Goal: Task Accomplishment & Management: Complete application form

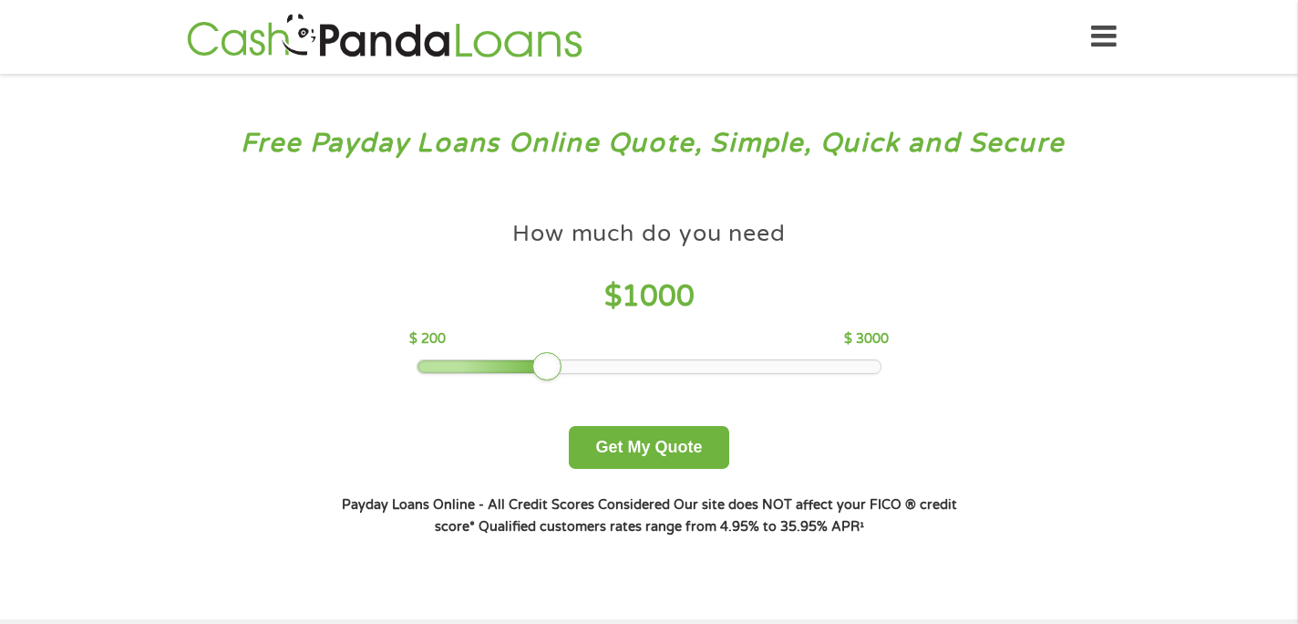
click at [878, 366] on div at bounding box center [650, 366] width 464 height 13
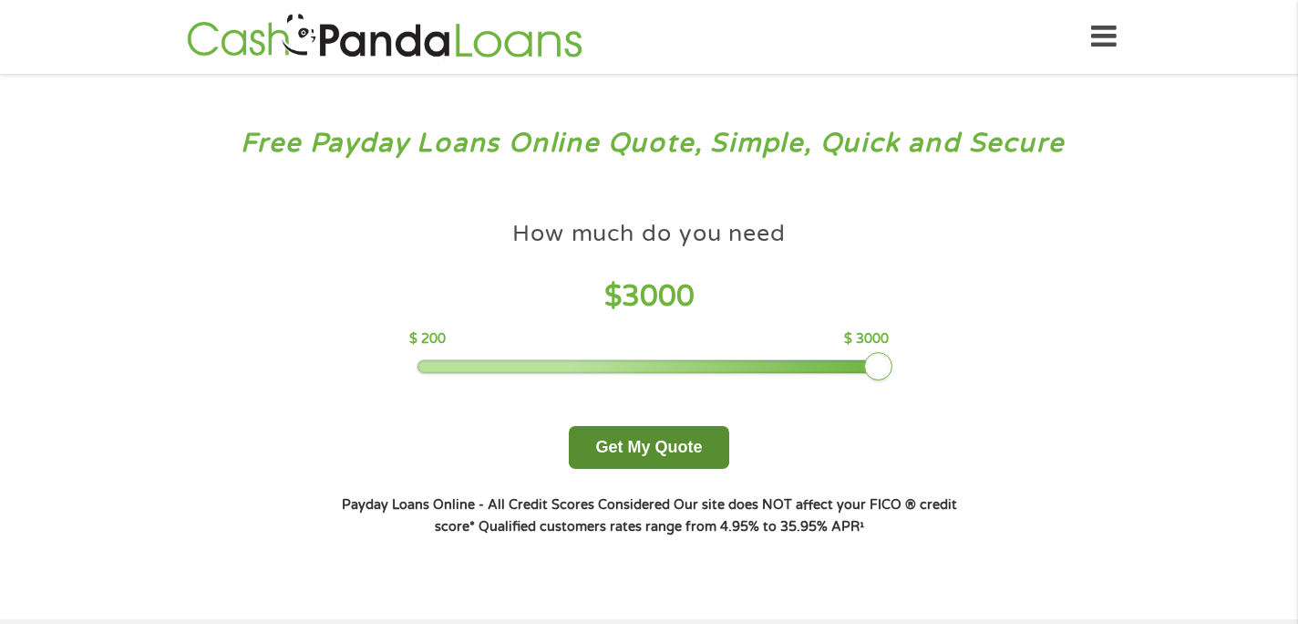
click at [644, 444] on button "Get My Quote" at bounding box center [649, 447] width 160 height 43
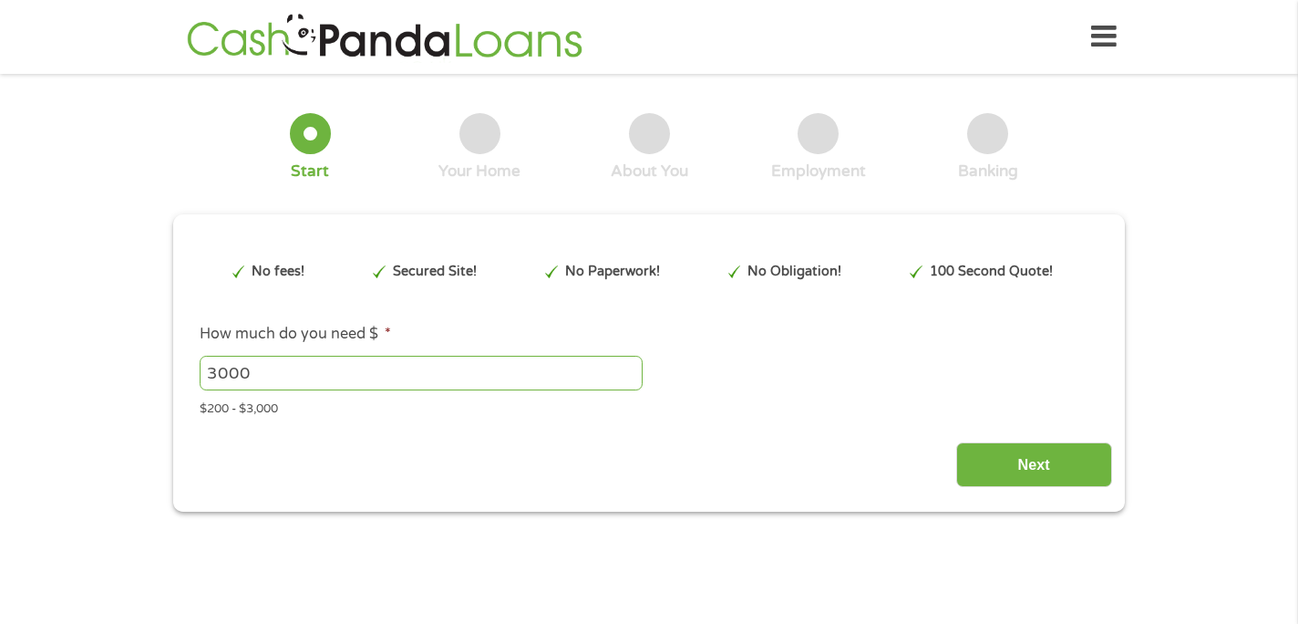
type input "Cj0KCQjw5JXFBhCrARIsAL1ckPuYCwVxv7086_nUzEbsp-eJJ9xqyDS9cPgg7Kwn3-Jpqbjd8WDHCsw…"
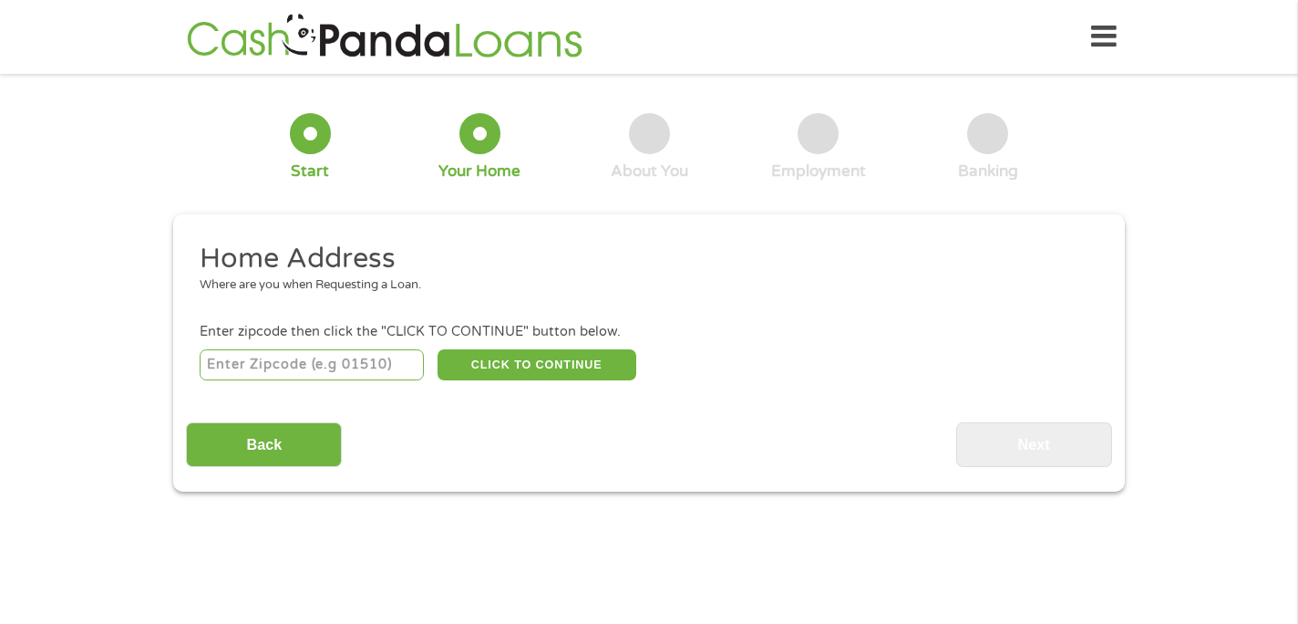
click at [288, 368] on input "number" at bounding box center [312, 364] width 225 height 31
type input "97209"
click at [509, 366] on button "CLICK TO CONTINUE" at bounding box center [537, 364] width 199 height 31
type input "97209"
type input "Portland"
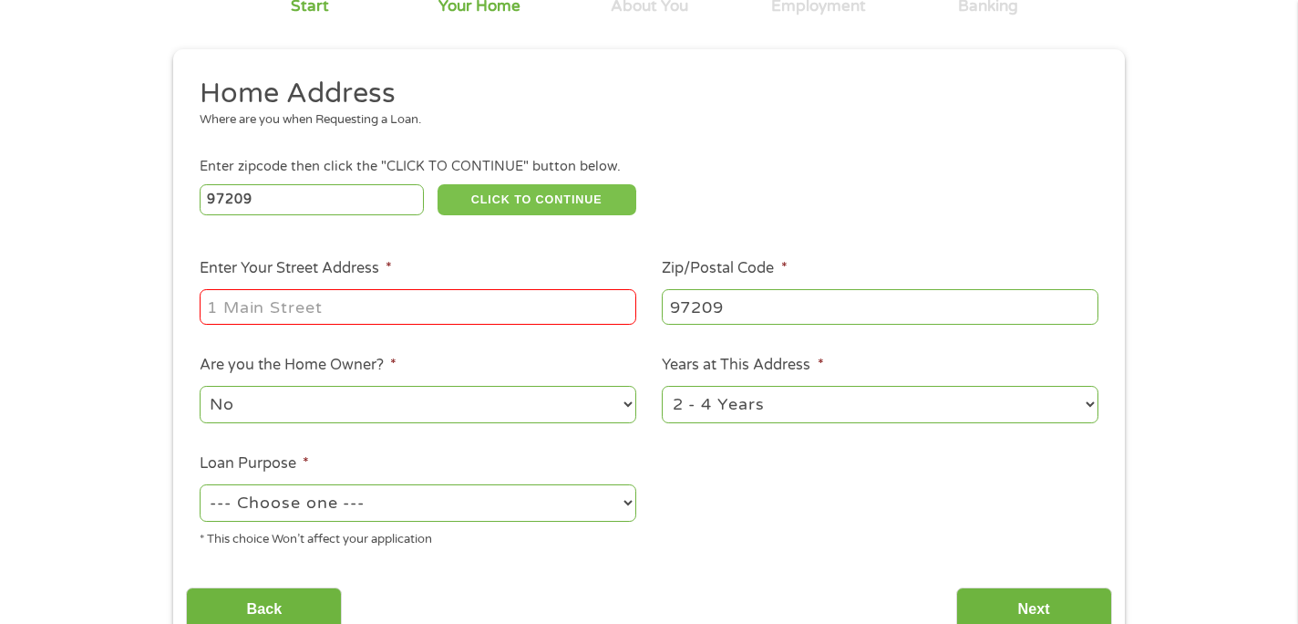
scroll to position [171, 0]
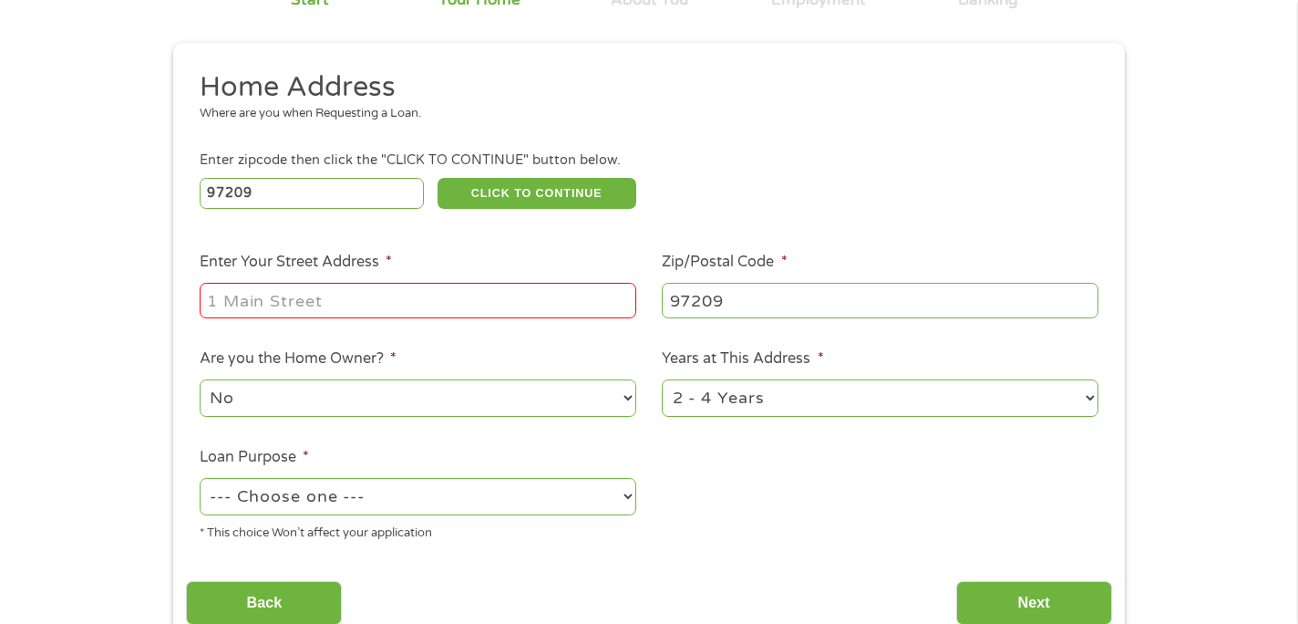
click at [431, 303] on input "Enter Your Street Address *" at bounding box center [418, 300] width 437 height 35
type input "1261 NW Overton Street, Apartment 1712"
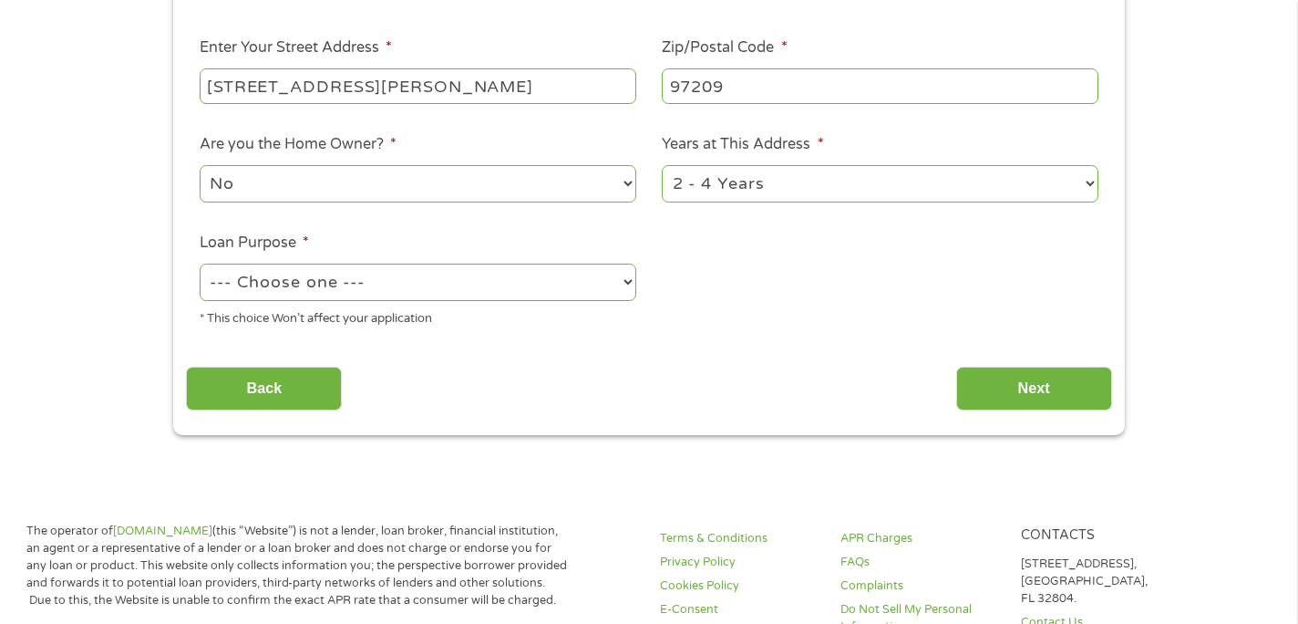
scroll to position [393, 0]
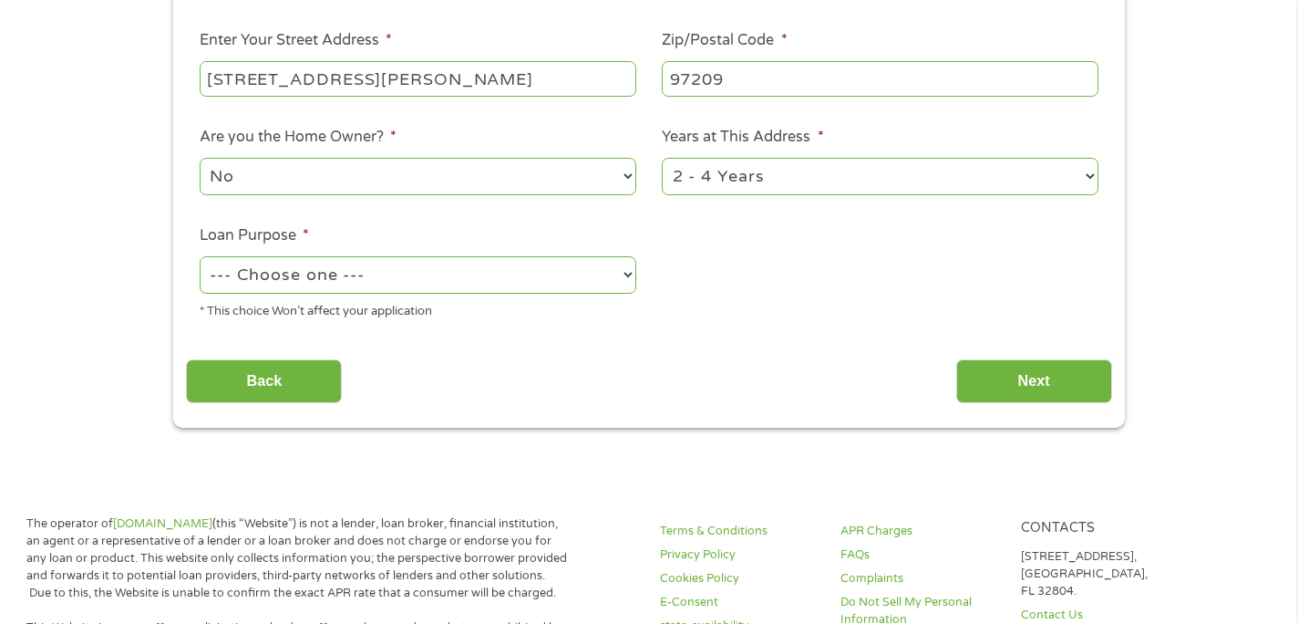
click at [748, 170] on select "1 Year or less 1 - 2 Years 2 - 4 Years Over 4 Years" at bounding box center [880, 176] width 437 height 37
select select "60months"
click at [662, 159] on select "1 Year or less 1 - 2 Years 2 - 4 Years Over 4 Years" at bounding box center [880, 176] width 437 height 37
click at [439, 283] on select "--- Choose one --- Pay Bills Debt Consolidation Home Improvement Major Purchase…" at bounding box center [418, 274] width 437 height 37
select select "debtconsolidation"
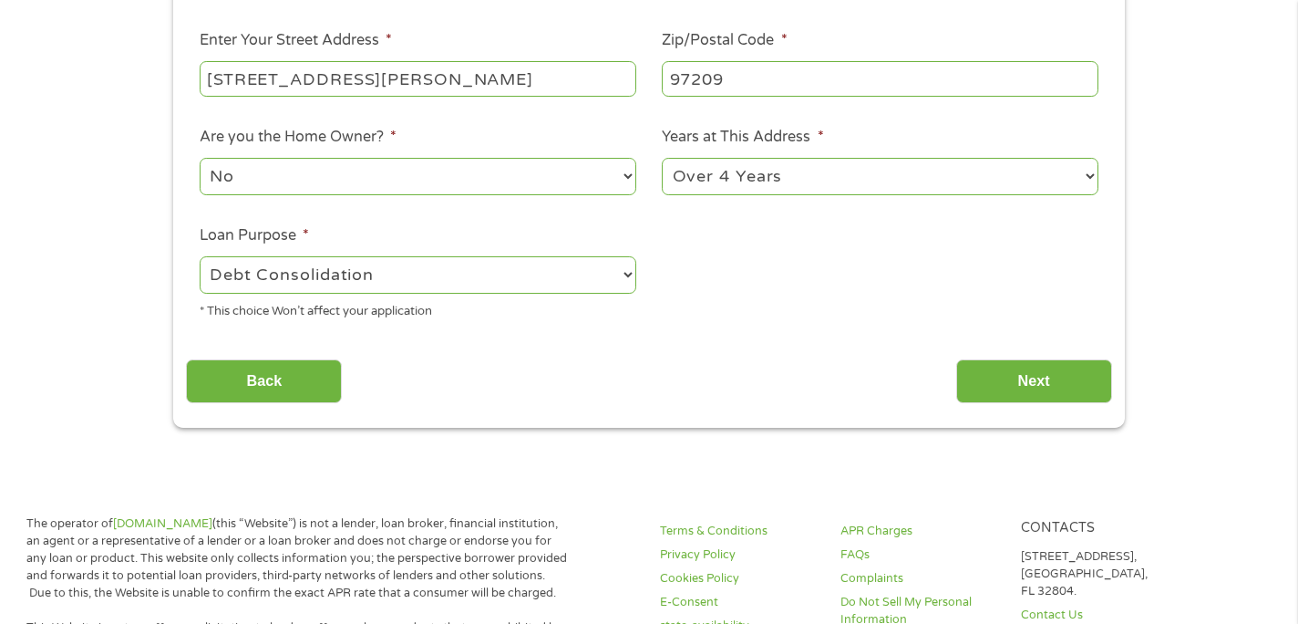
click at [200, 257] on select "--- Choose one --- Pay Bills Debt Consolidation Home Improvement Major Purchase…" at bounding box center [418, 274] width 437 height 37
click at [981, 392] on input "Next" at bounding box center [1034, 381] width 156 height 45
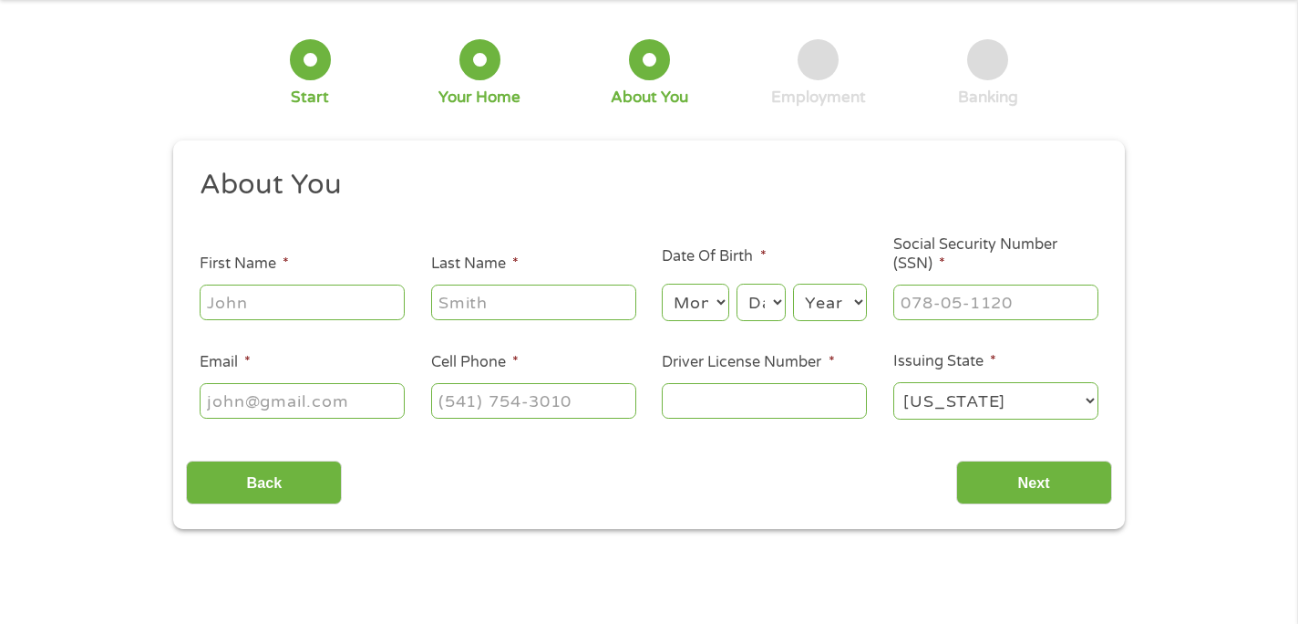
scroll to position [0, 0]
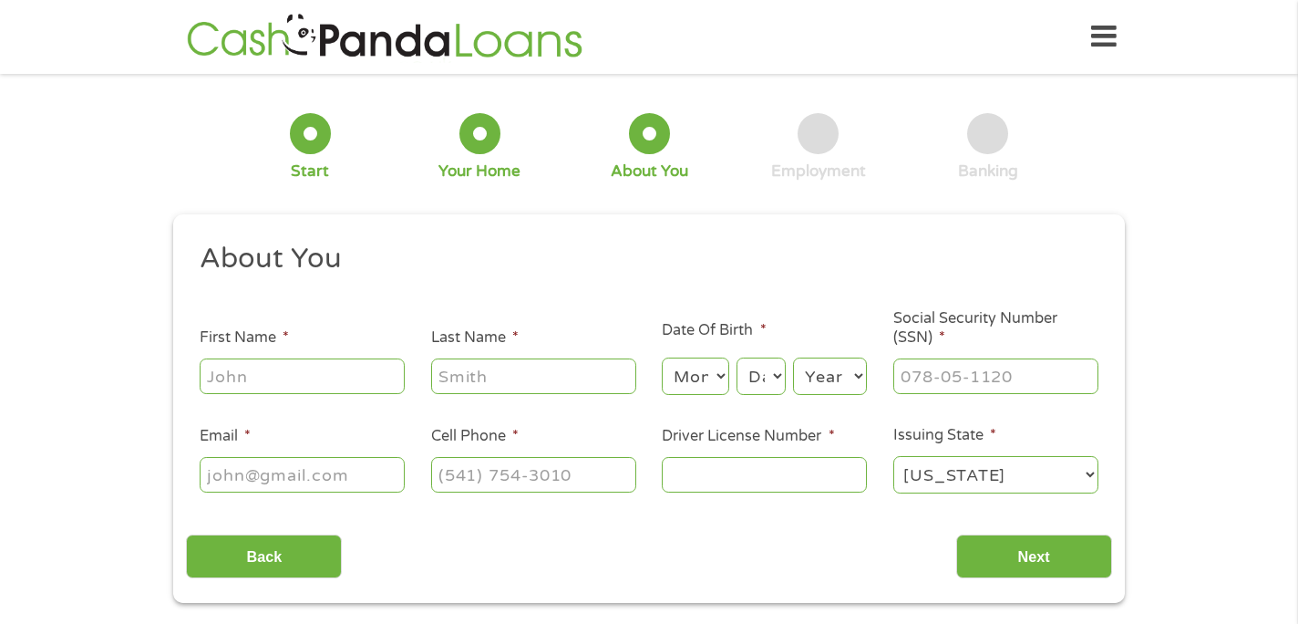
click at [303, 379] on input "First Name *" at bounding box center [302, 375] width 205 height 35
type input "Abigail"
type input "Neville"
select select "3"
select select "4"
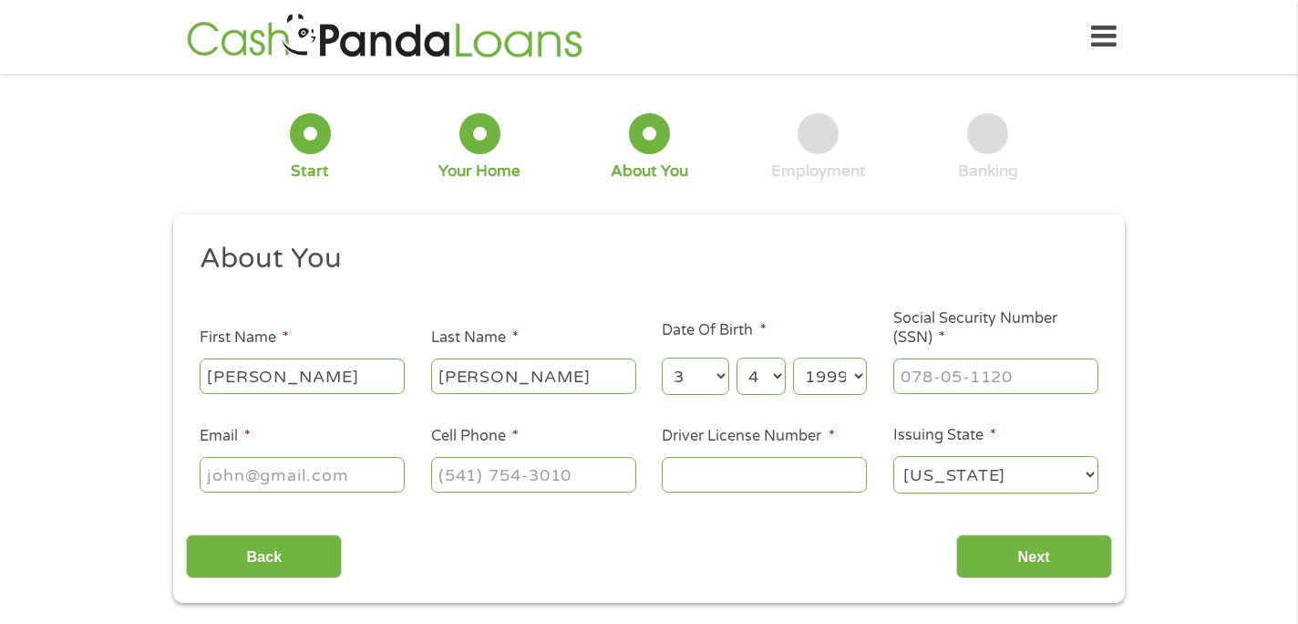
select select "1995"
type input "473-29-6320"
type input "abbyneville23@gmail.com"
type input "(320) 292-3919"
click at [683, 483] on input "Driver License Number *" at bounding box center [764, 474] width 205 height 35
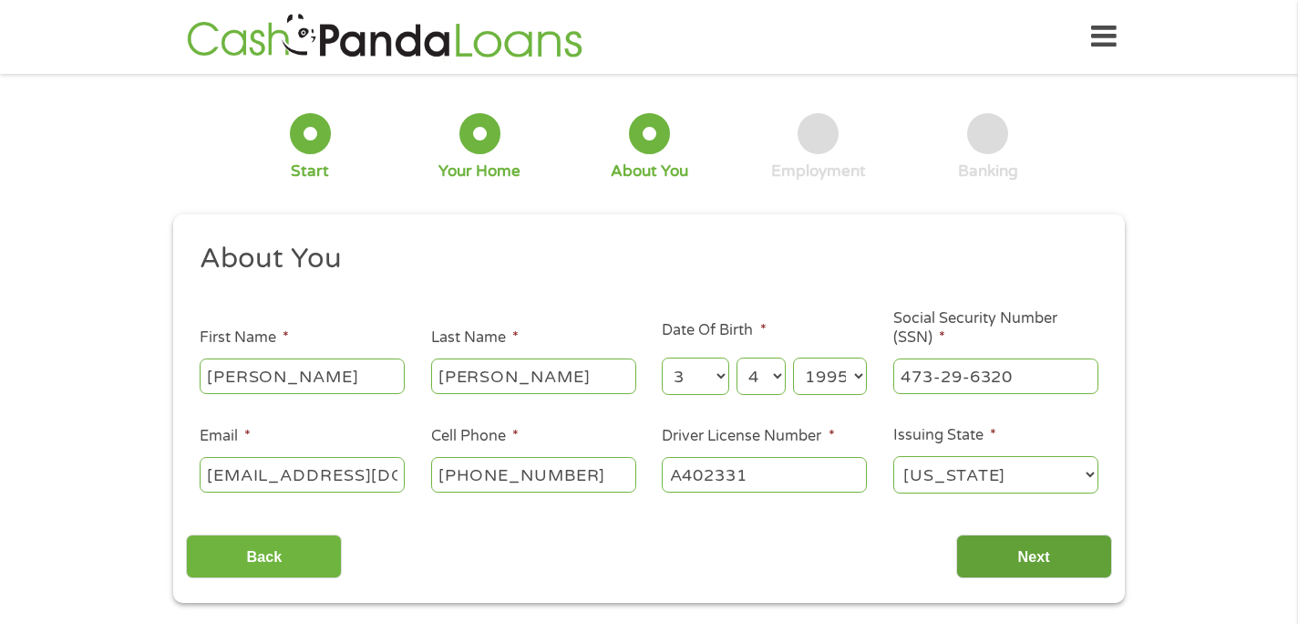
type input "A402331"
click at [1056, 550] on input "Next" at bounding box center [1034, 556] width 156 height 45
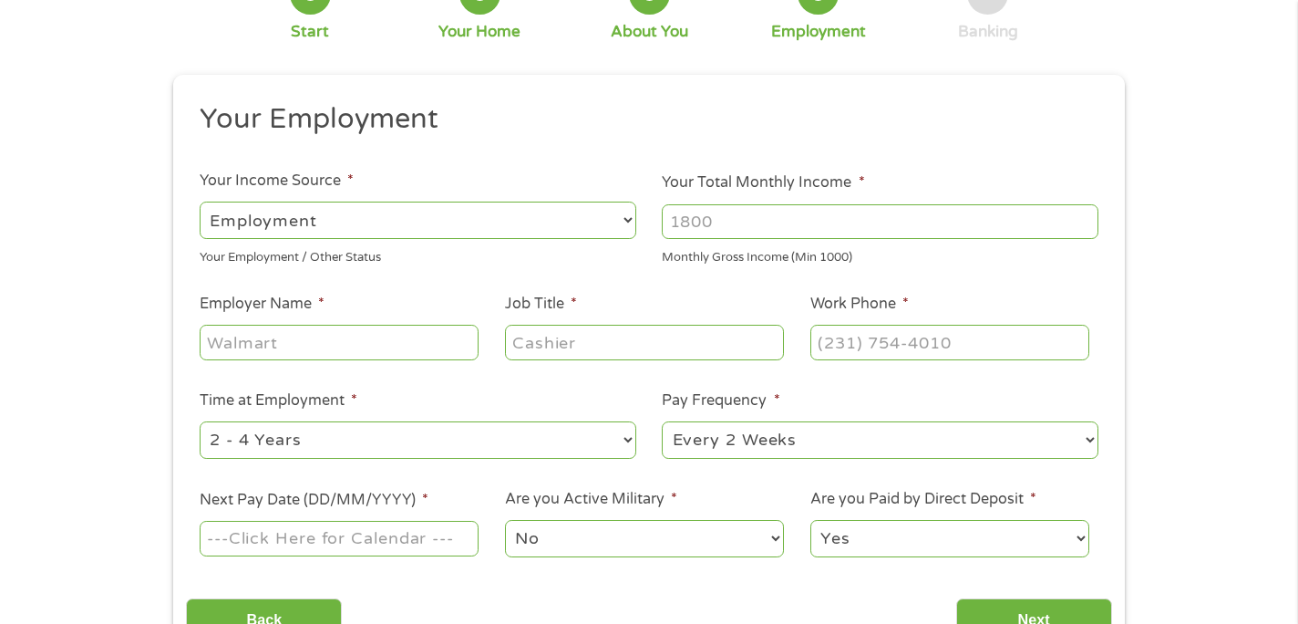
scroll to position [201, 0]
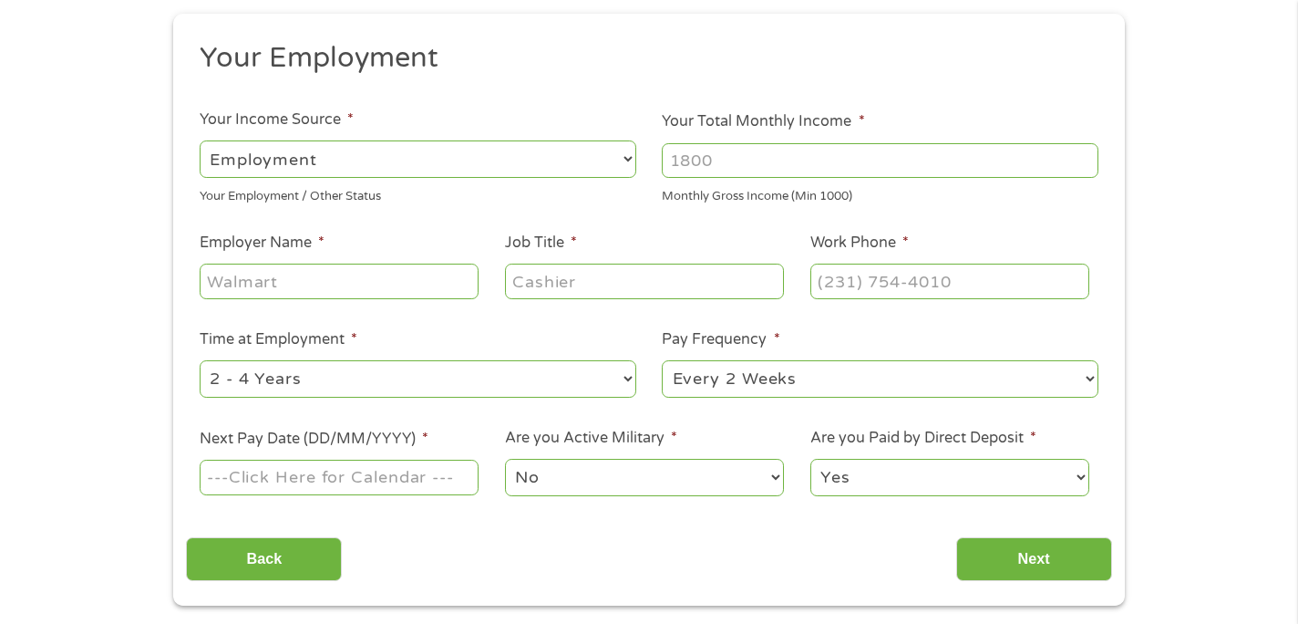
click at [724, 177] on input "Your Total Monthly Income *" at bounding box center [880, 160] width 437 height 35
type input "6000"
type input "RBC Wealth Management"
click at [607, 372] on select "--- Choose one --- 1 Year or less 1 - 2 Years 2 - 4 Years Over 4 Years" at bounding box center [418, 378] width 437 height 37
select select "12months"
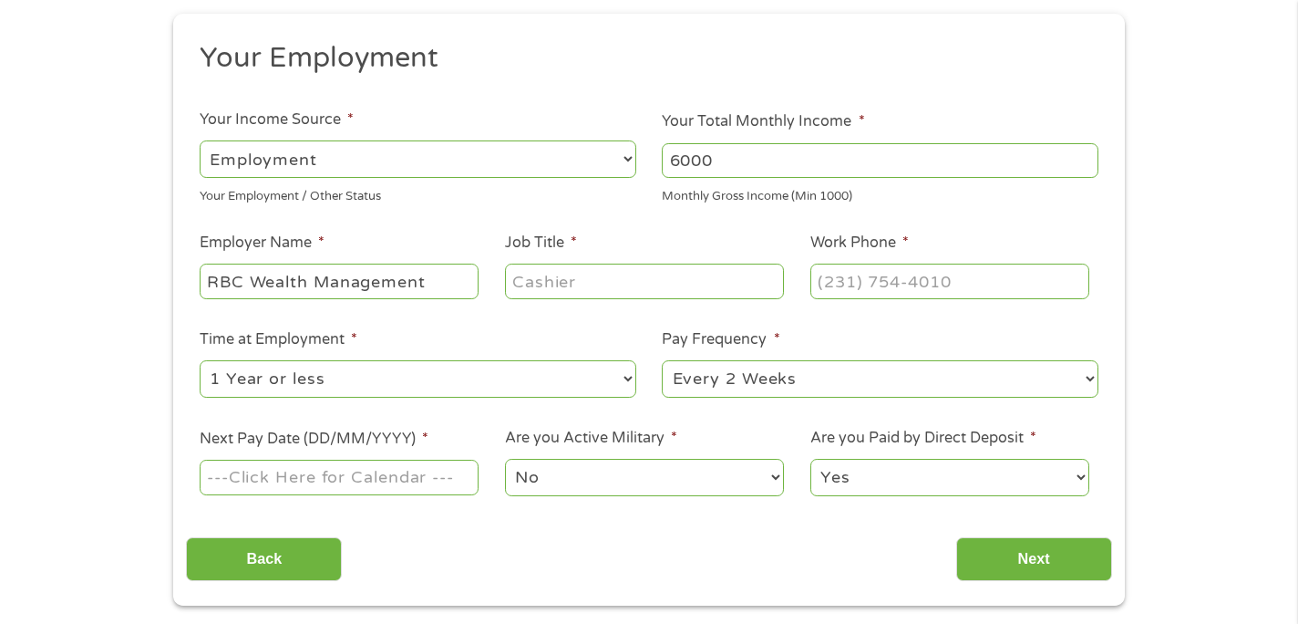
click at [200, 360] on select "--- Choose one --- 1 Year or less 1 - 2 Years 2 - 4 Years Over 4 Years" at bounding box center [418, 378] width 437 height 37
click at [693, 289] on input "Job Title *" at bounding box center [644, 280] width 279 height 35
type input "Technology Application Trainer"
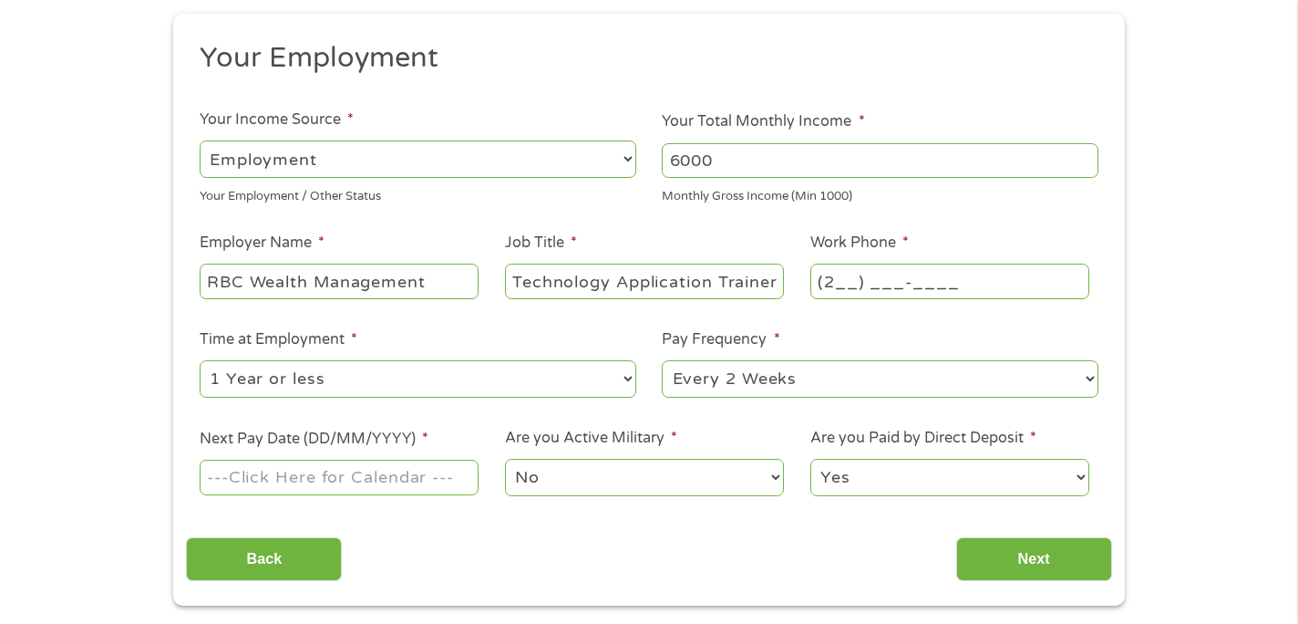
type input "(21_) ___-____"
type input "(___) ___-____"
type input "(212) 703-6000"
click at [708, 382] on select "--- Choose one --- Every 2 Weeks Every Week Monthly Semi-Monthly" at bounding box center [880, 378] width 437 height 37
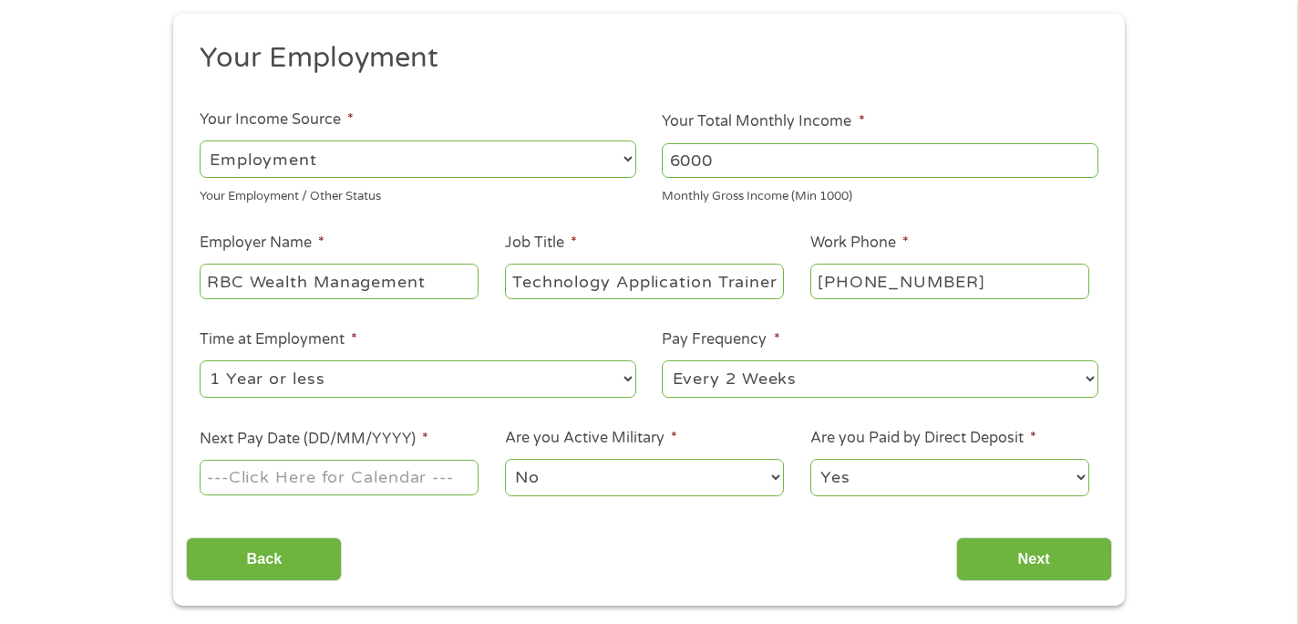
select select "semimonthly"
click at [662, 360] on select "--- Choose one --- Every 2 Weeks Every Week Monthly Semi-Monthly" at bounding box center [880, 378] width 437 height 37
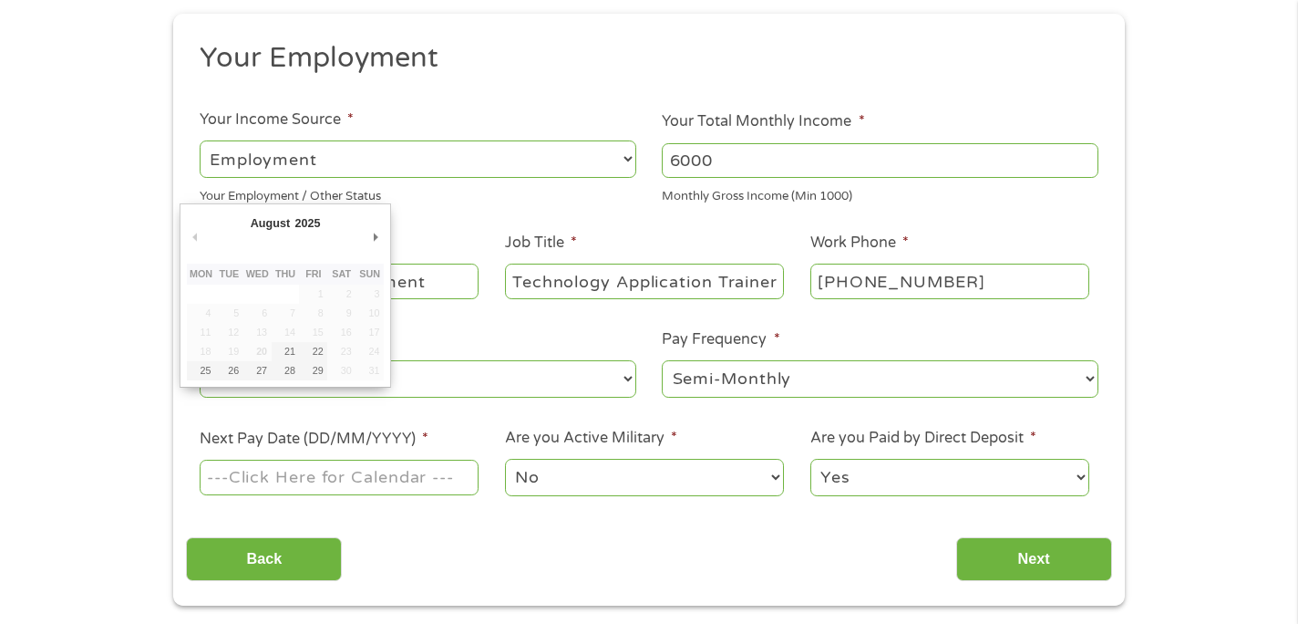
click at [364, 479] on input "Next Pay Date (DD/MM/YYYY) *" at bounding box center [339, 476] width 279 height 35
type input "29/08/2025"
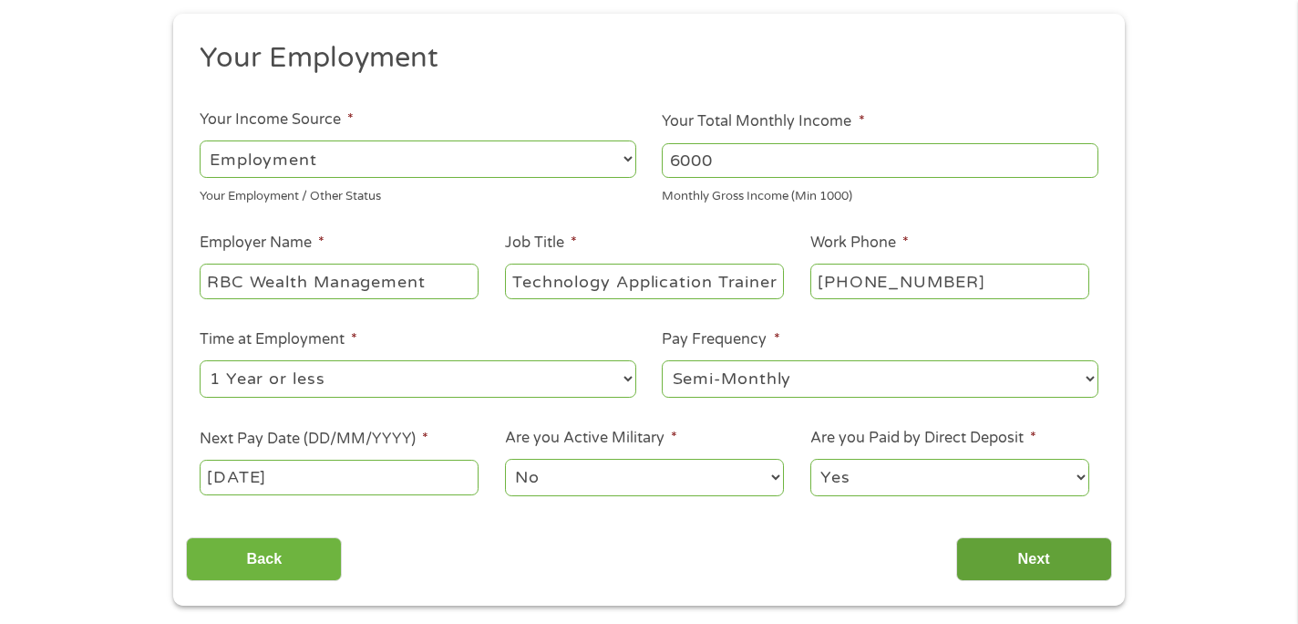
click at [979, 559] on input "Next" at bounding box center [1034, 559] width 156 height 45
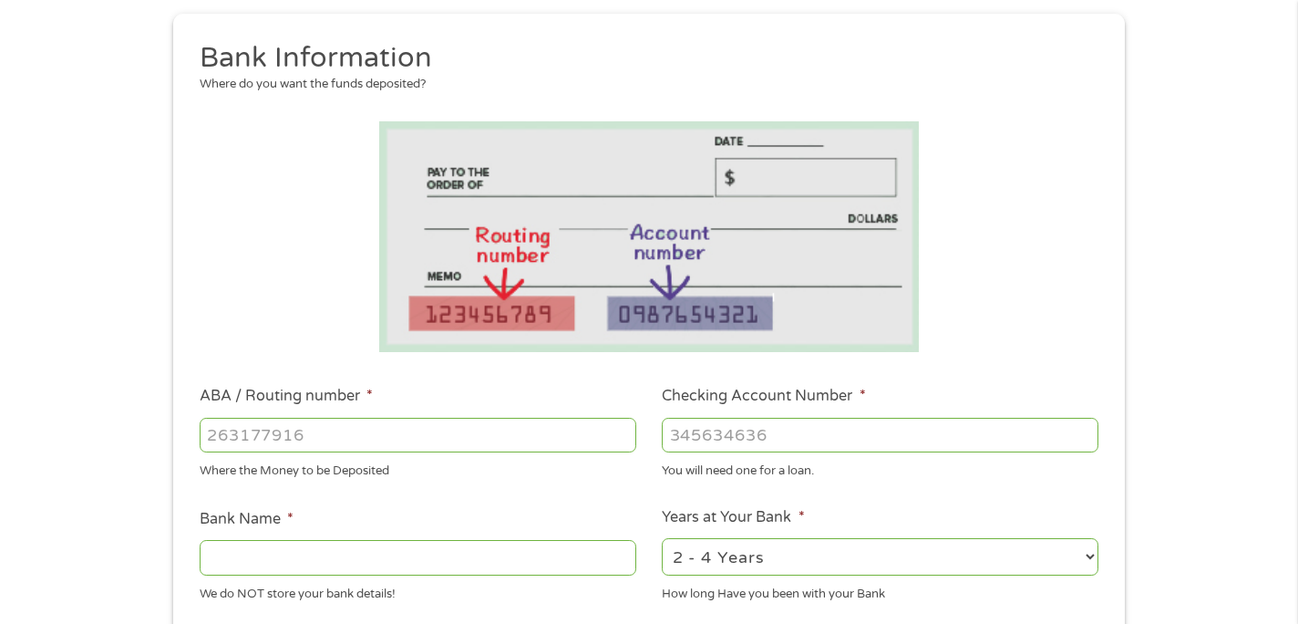
scroll to position [208, 0]
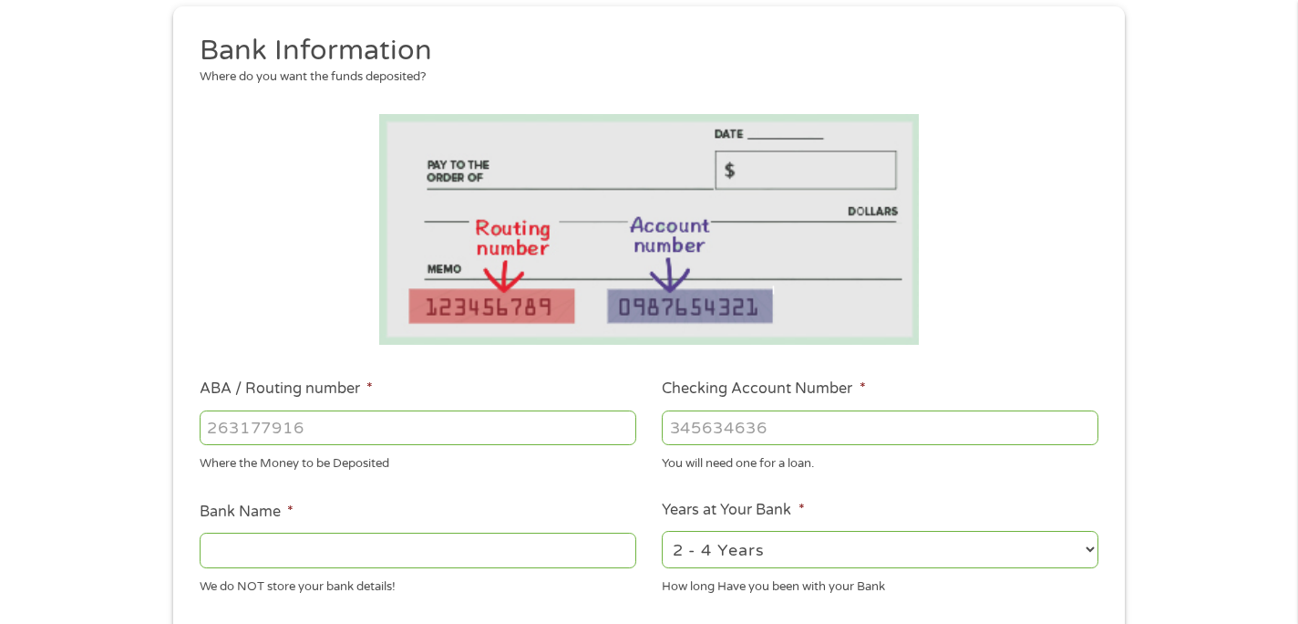
click at [443, 421] on input "ABA / Routing number *" at bounding box center [418, 427] width 437 height 35
type input "091000019"
type input "WELLS FARGO BANK NA MINNESOTA"
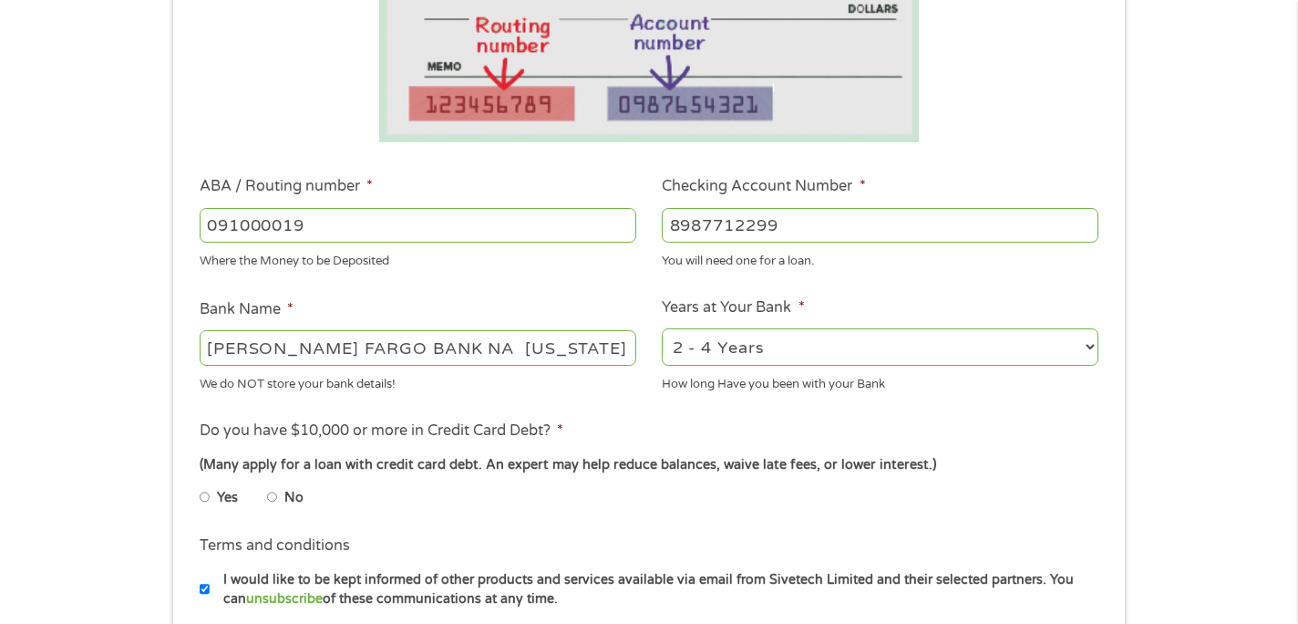
scroll to position [433, 0]
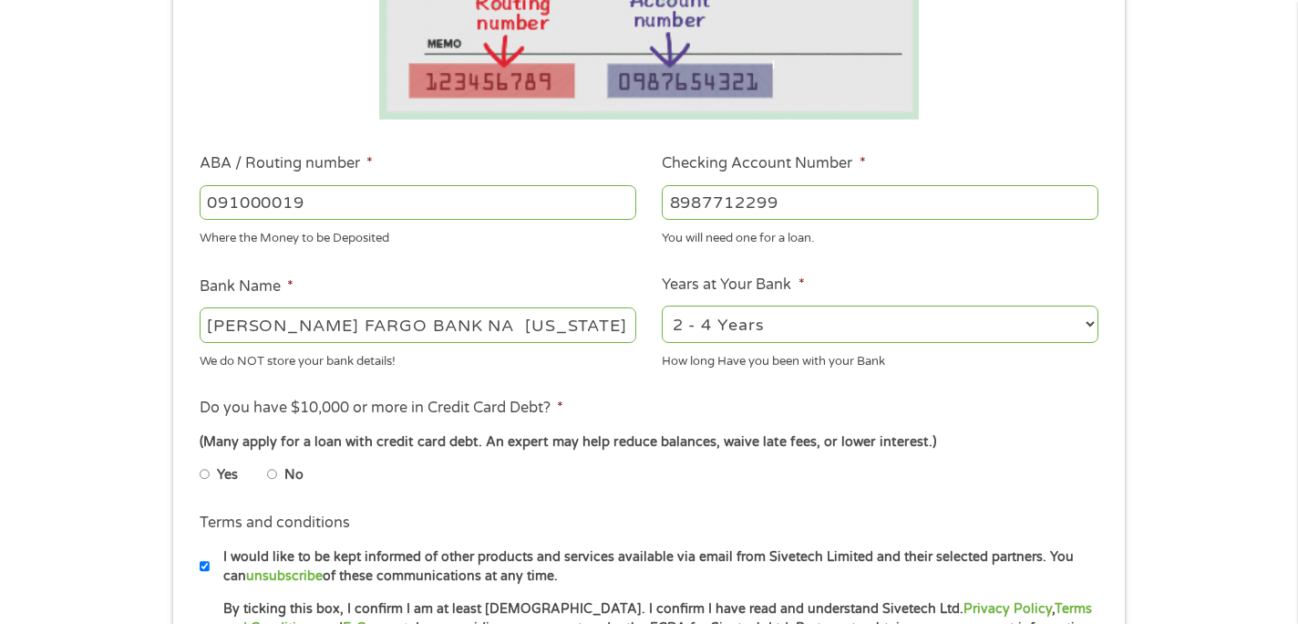
type input "8987712299"
click at [745, 335] on select "2 - 4 Years 6 - 12 Months 1 - 2 Years Over 4 Years" at bounding box center [880, 323] width 437 height 37
select select "60months"
click at [662, 305] on select "2 - 4 Years 6 - 12 Months 1 - 2 Years Over 4 Years" at bounding box center [880, 323] width 437 height 37
click at [277, 459] on li "No" at bounding box center [300, 475] width 66 height 36
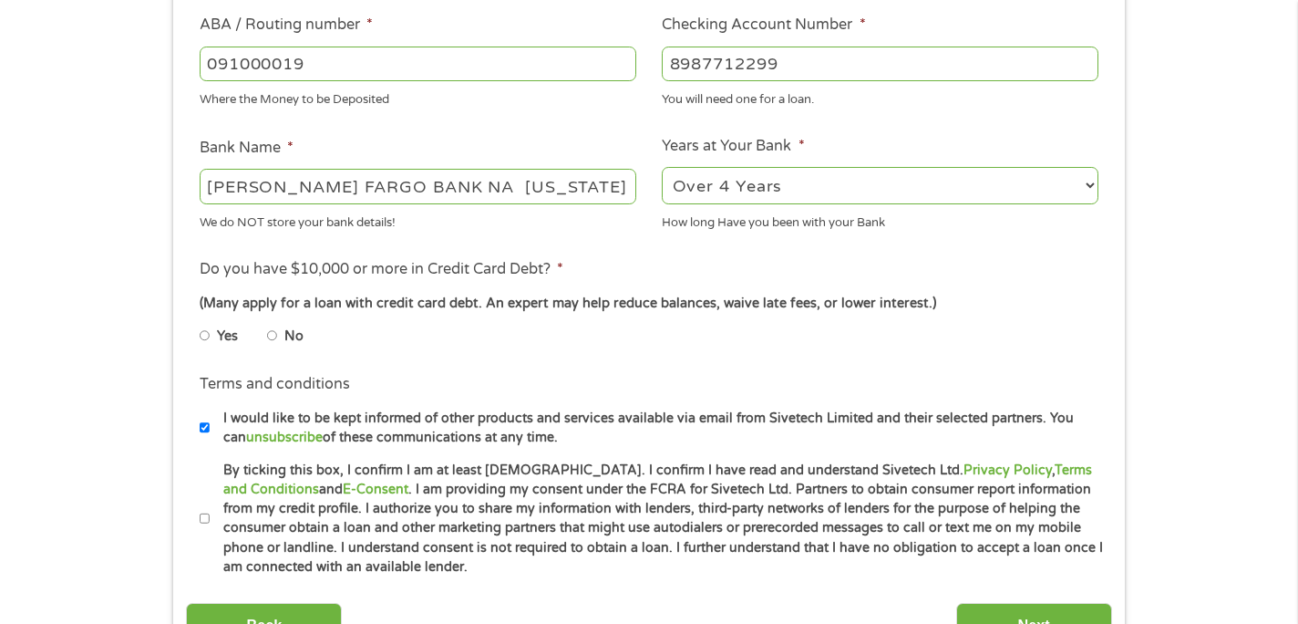
scroll to position [576, 0]
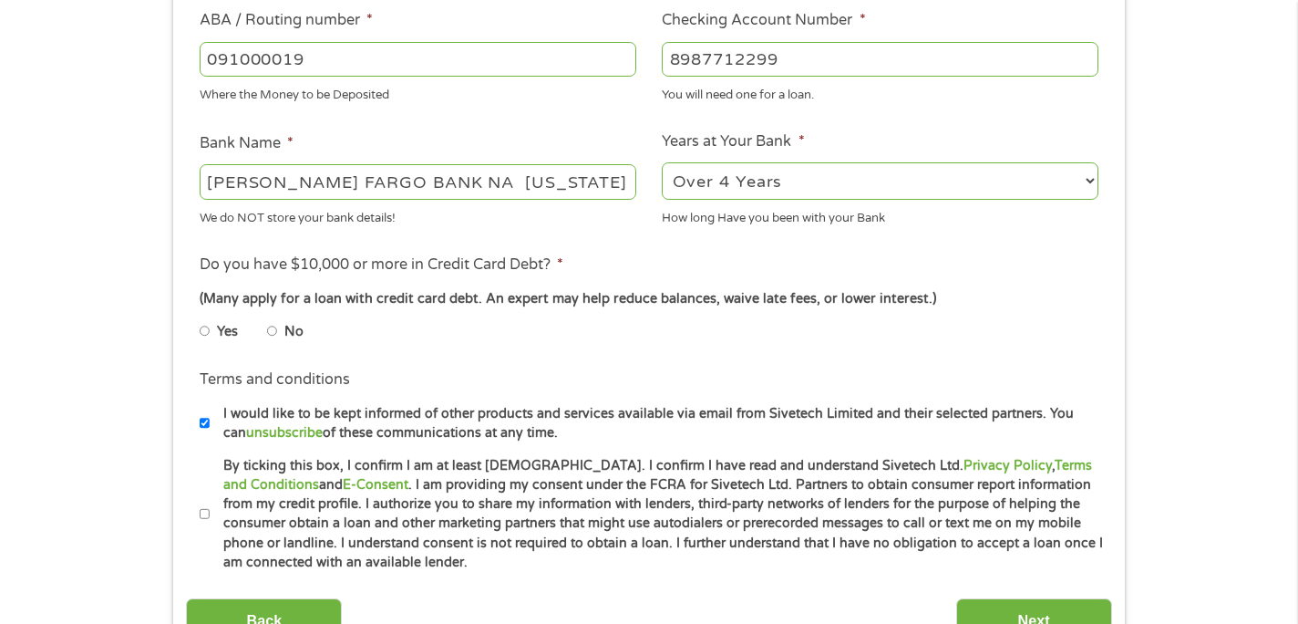
click at [274, 330] on input "No" at bounding box center [272, 330] width 11 height 29
radio input "true"
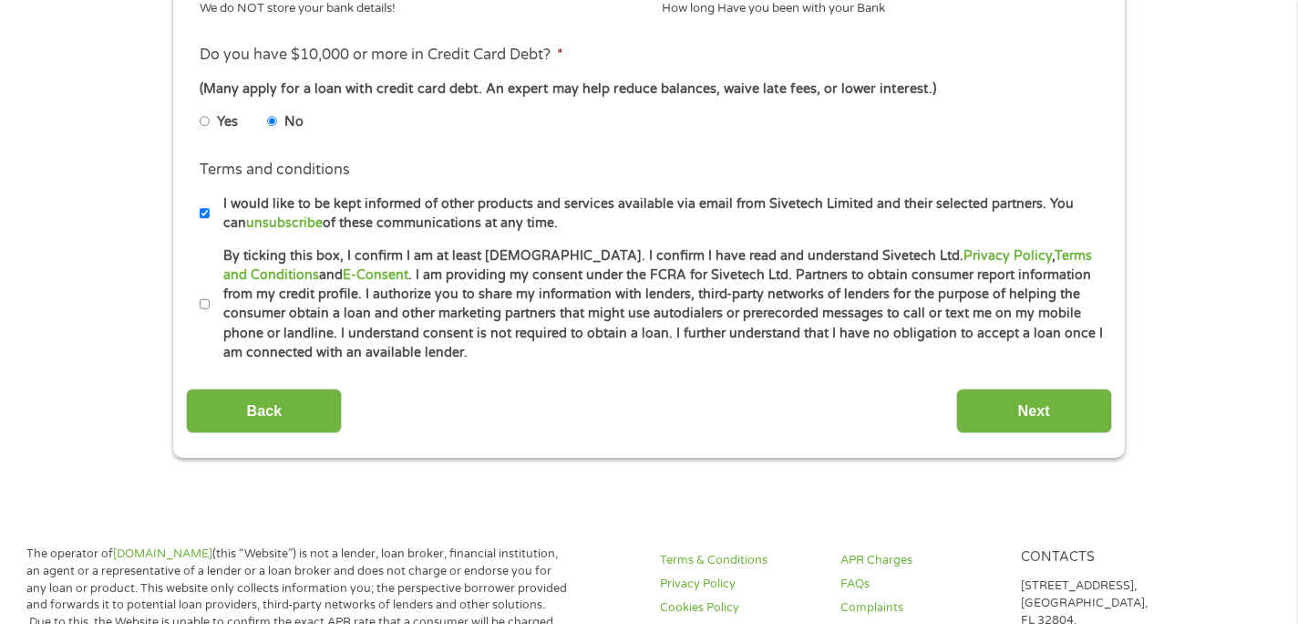
scroll to position [810, 0]
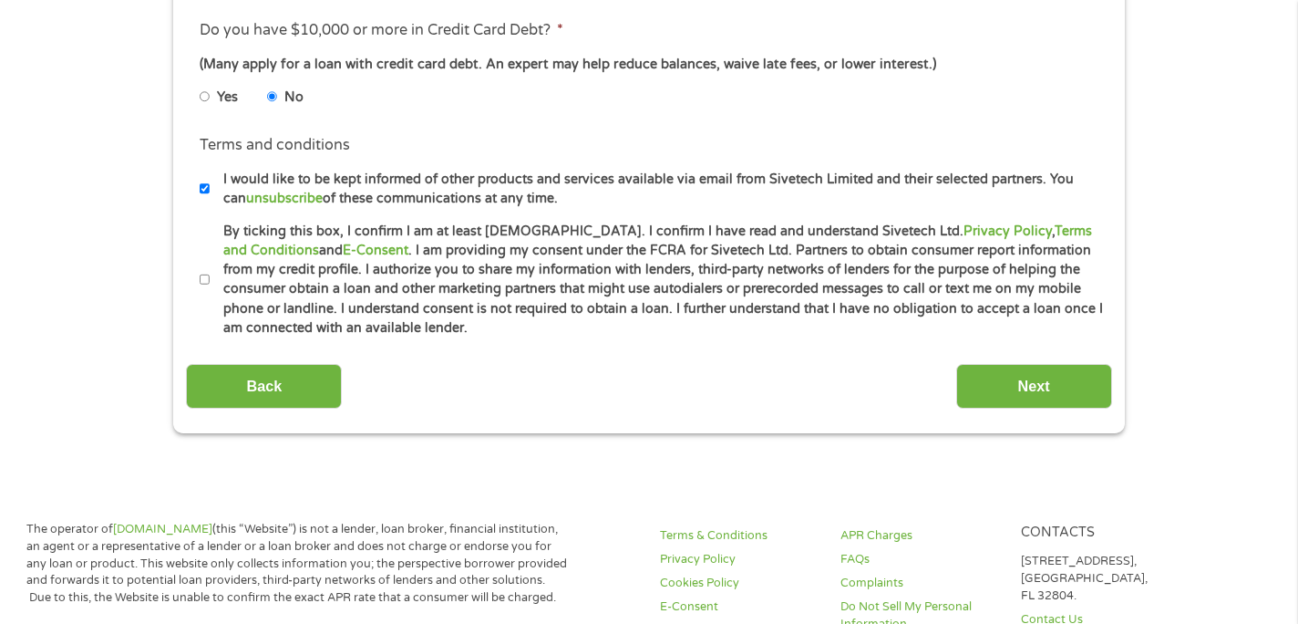
click at [216, 264] on label "By ticking this box, I confirm I am at least 18 years old. I confirm I have rea…" at bounding box center [657, 280] width 894 height 117
click at [211, 265] on input "By ticking this box, I confirm I am at least 18 years old. I confirm I have rea…" at bounding box center [205, 279] width 11 height 29
checkbox input "true"
click at [996, 394] on input "Next" at bounding box center [1034, 386] width 156 height 45
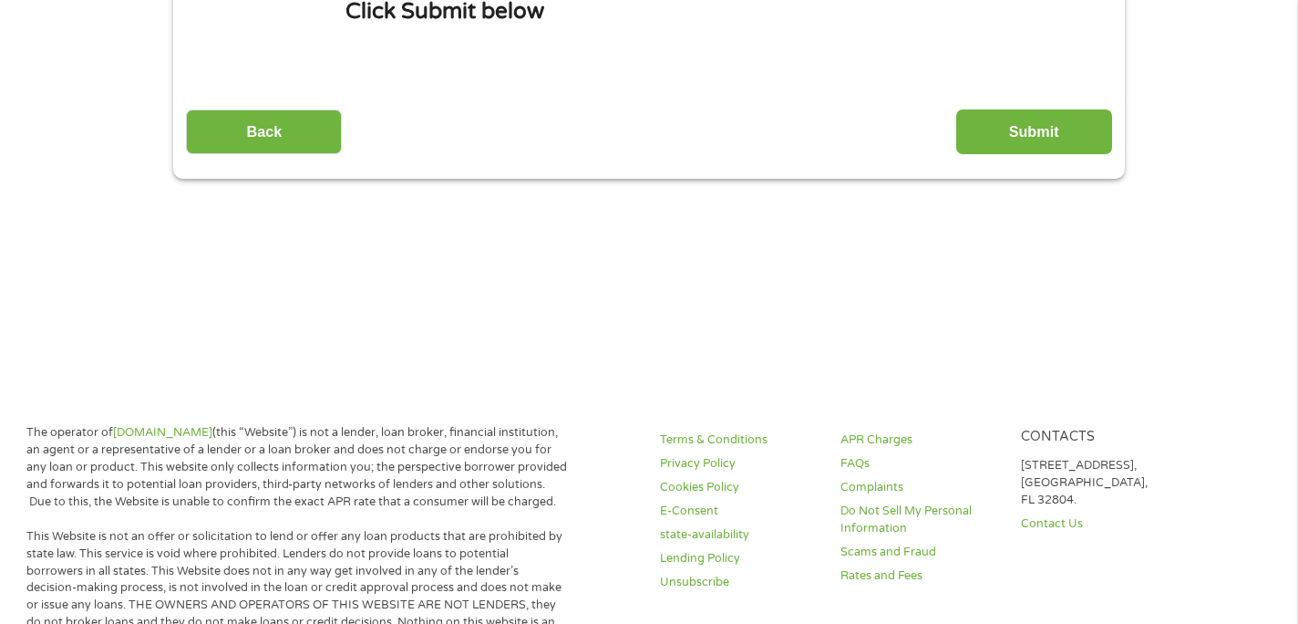
scroll to position [0, 0]
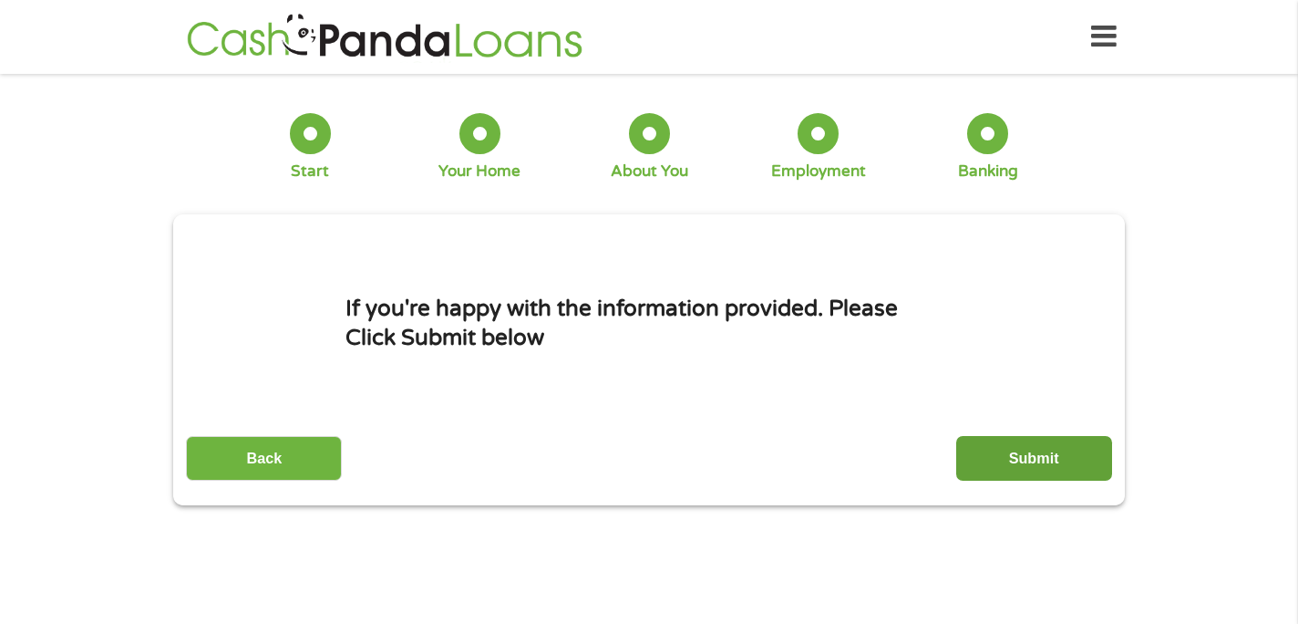
click at [1005, 458] on input "Submit" at bounding box center [1034, 458] width 156 height 45
